Goal: Find specific page/section: Find specific page/section

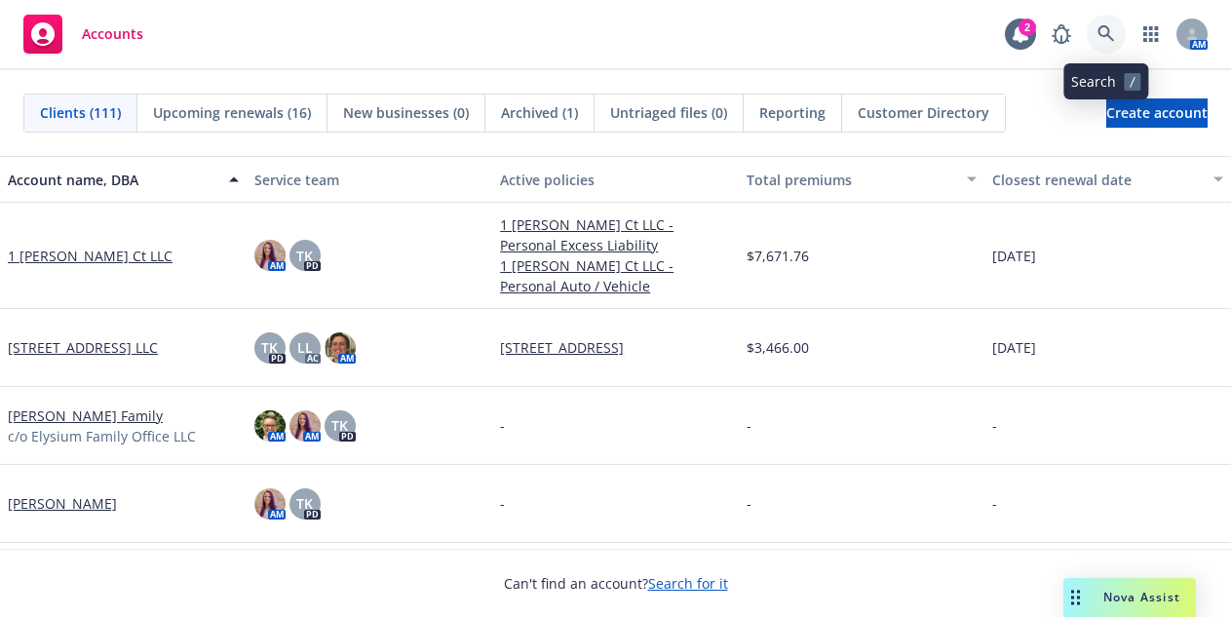
click at [1105, 34] on icon at bounding box center [1106, 34] width 18 height 18
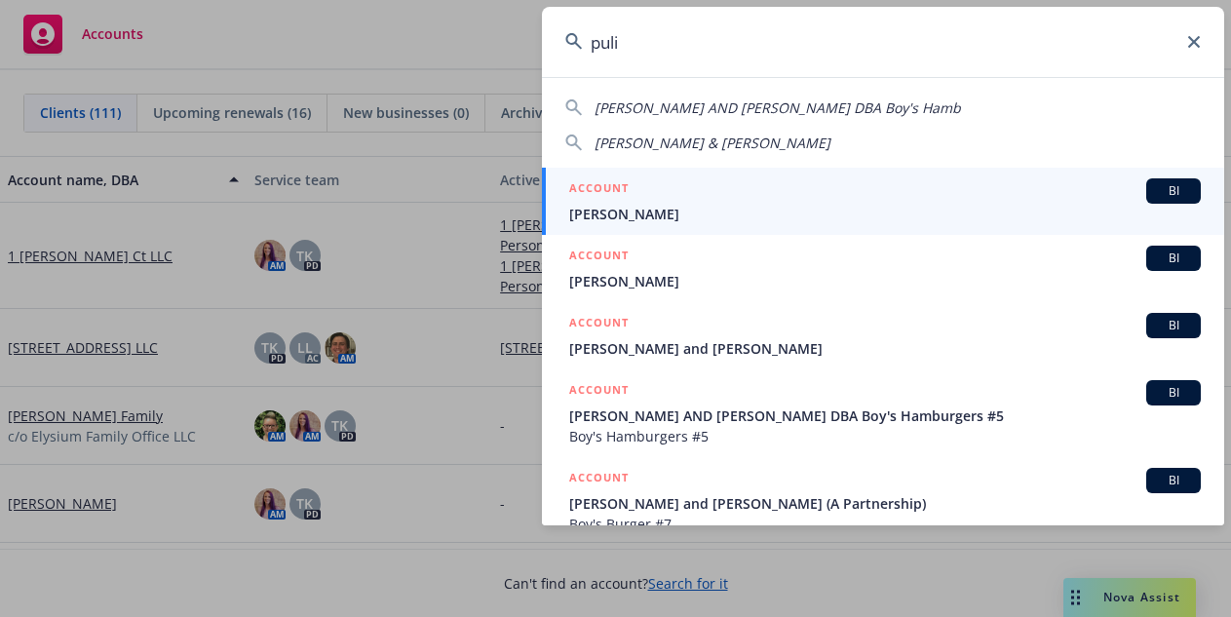
type input "puli"
click at [625, 214] on span "[PERSON_NAME]" at bounding box center [884, 214] width 631 height 20
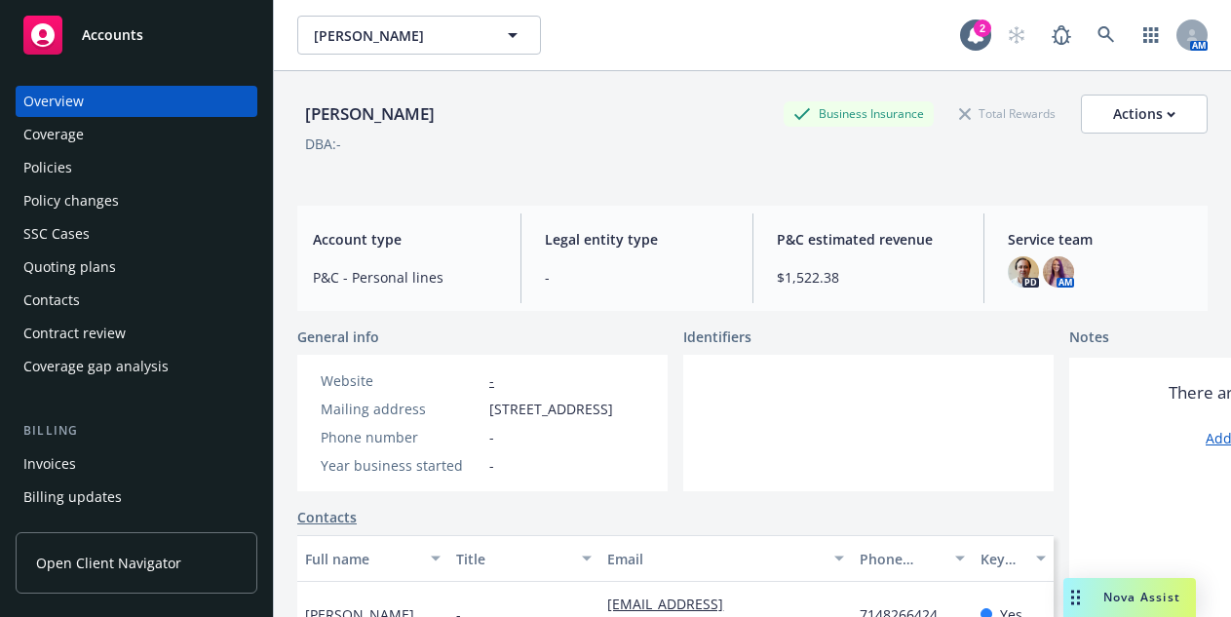
scroll to position [390, 0]
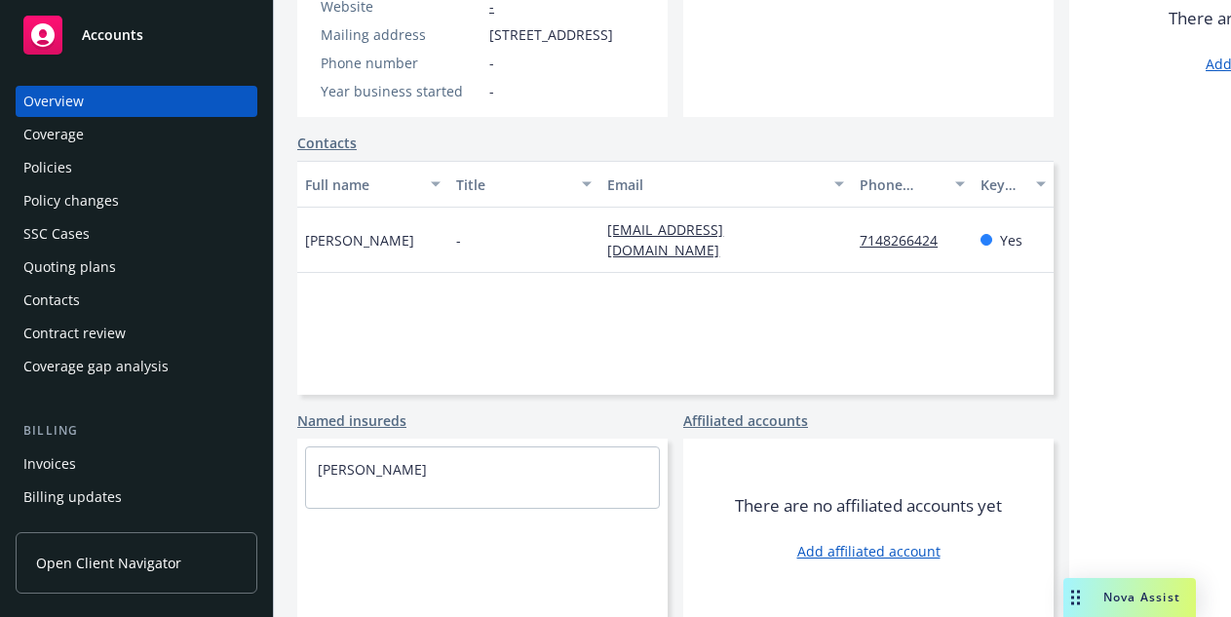
click at [77, 301] on div "Contacts" at bounding box center [51, 300] width 57 height 31
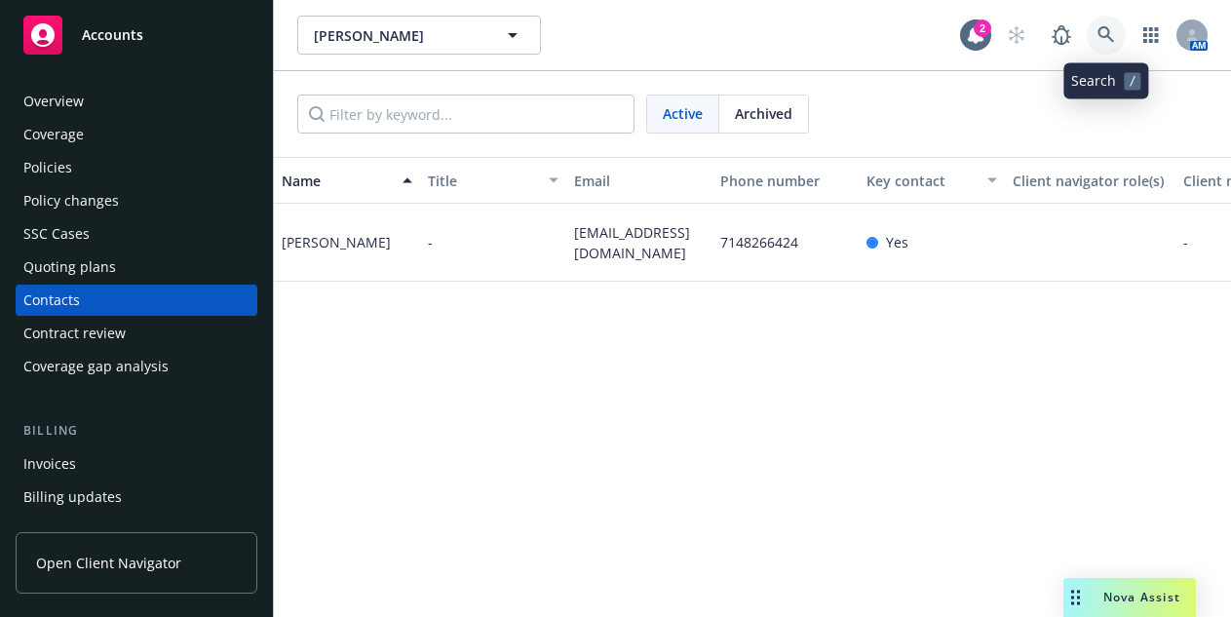
click at [1107, 36] on icon at bounding box center [1105, 34] width 17 height 17
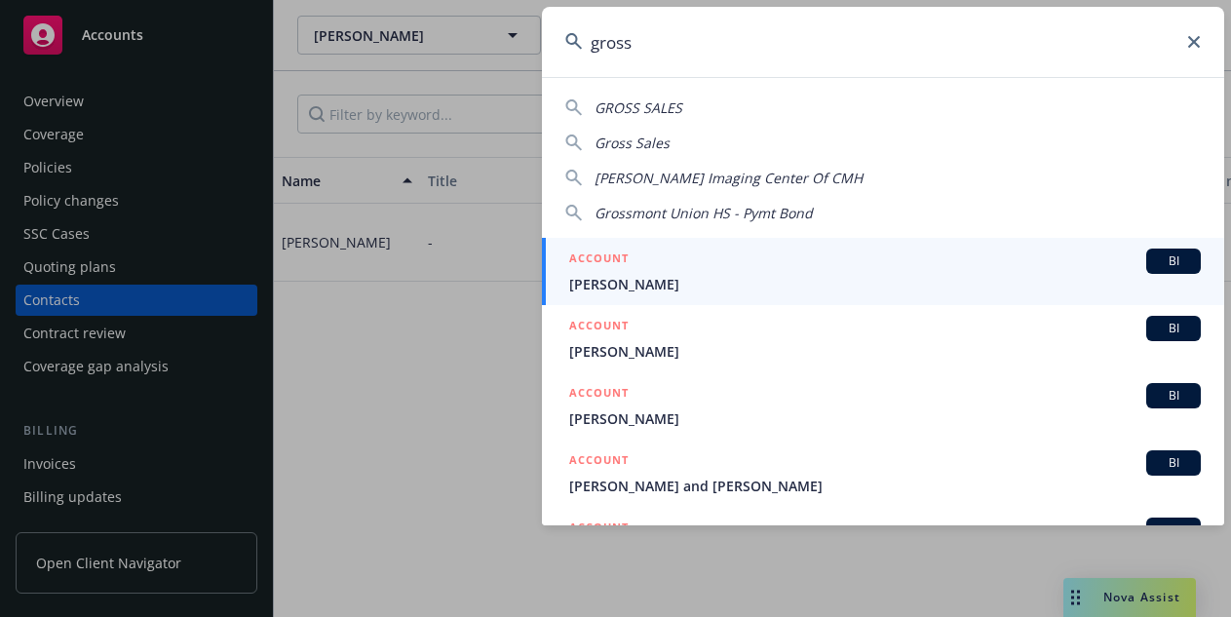
type input "gross"
click at [595, 286] on span "[PERSON_NAME]" at bounding box center [884, 284] width 631 height 20
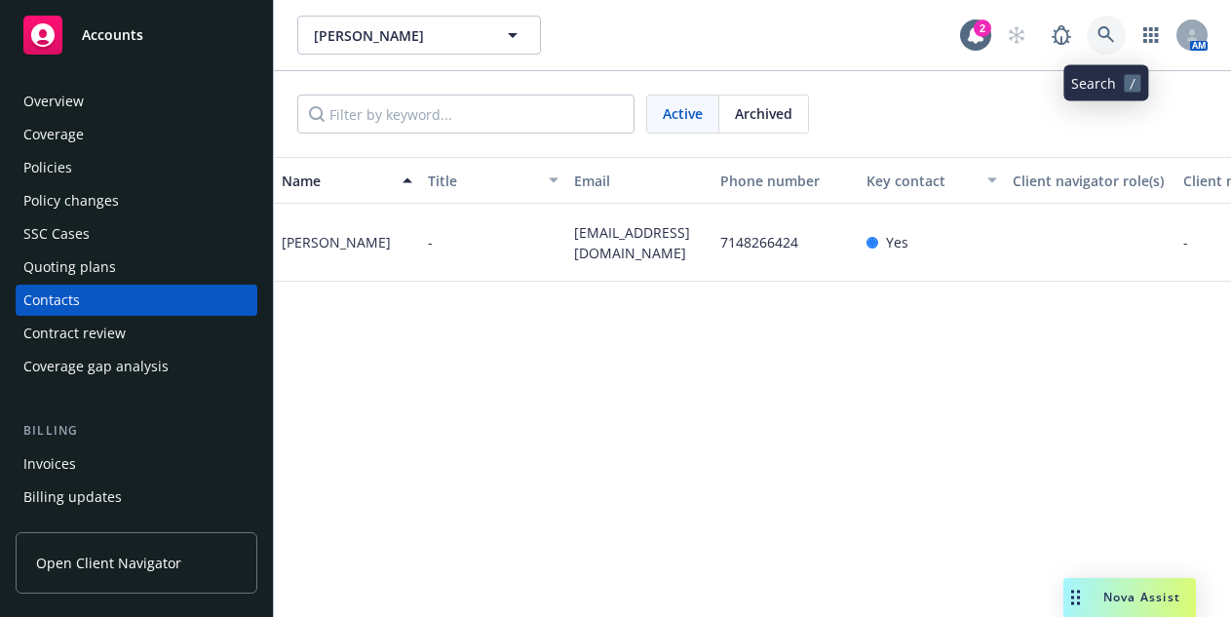
click at [1102, 33] on icon at bounding box center [1106, 35] width 18 height 18
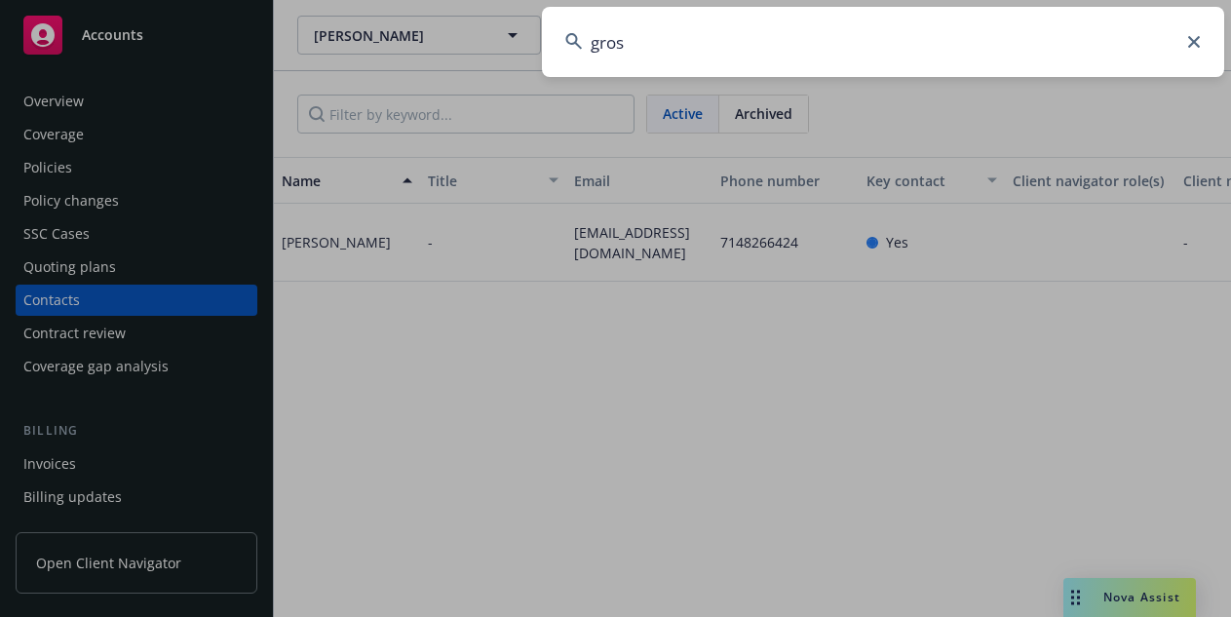
type input "gross"
